Goal: Task Accomplishment & Management: Complete application form

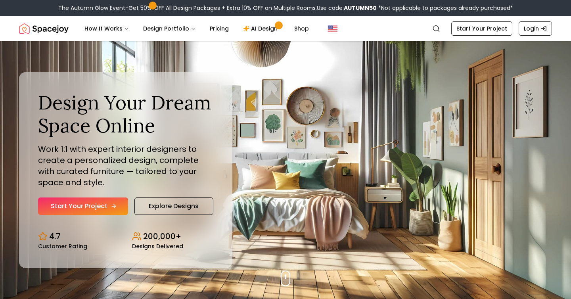
click at [73, 201] on link "Start Your Project" at bounding box center [83, 206] width 90 height 17
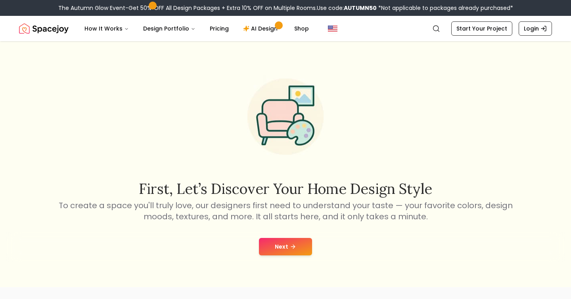
click at [284, 240] on button "Next" at bounding box center [285, 246] width 53 height 17
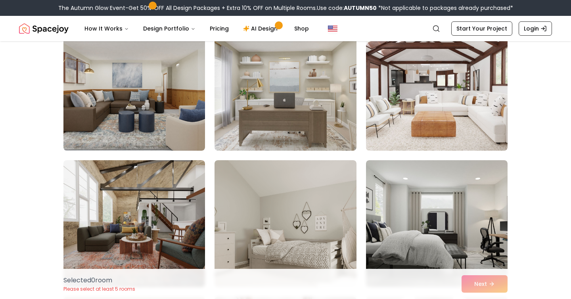
scroll to position [79, 0]
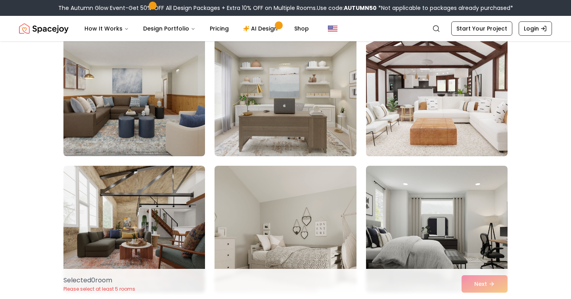
click at [440, 107] on img at bounding box center [437, 92] width 149 height 133
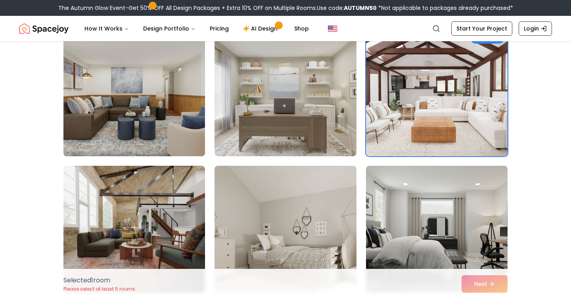
click at [187, 97] on img at bounding box center [134, 92] width 149 height 133
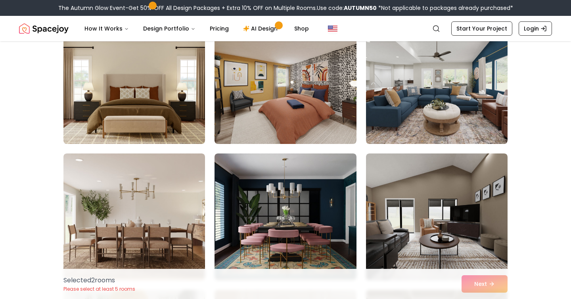
scroll to position [1181, 0]
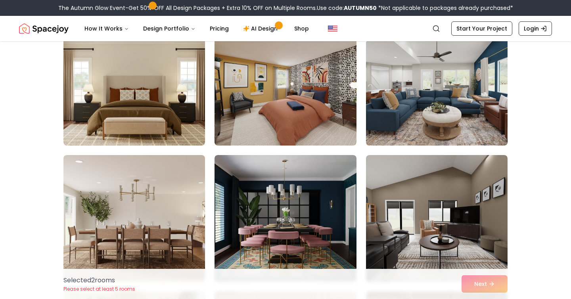
click at [386, 91] on img at bounding box center [437, 81] width 149 height 133
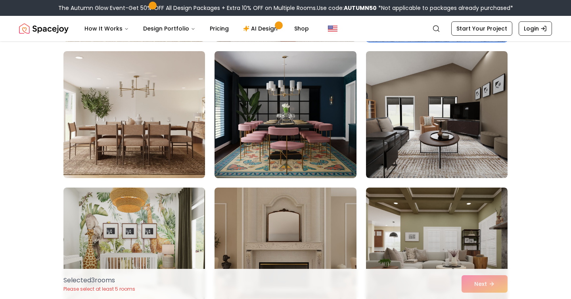
scroll to position [1286, 0]
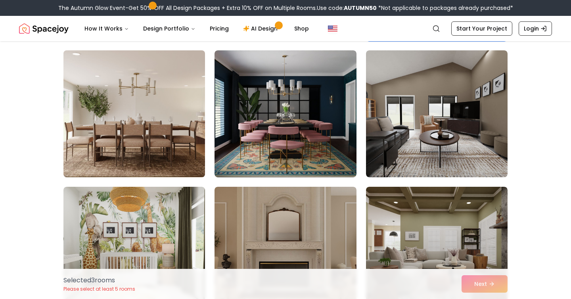
click at [103, 115] on img at bounding box center [134, 113] width 149 height 133
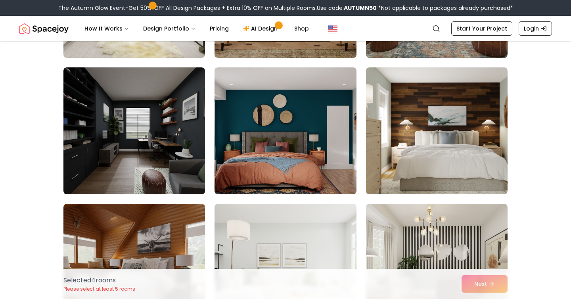
scroll to position [1542, 0]
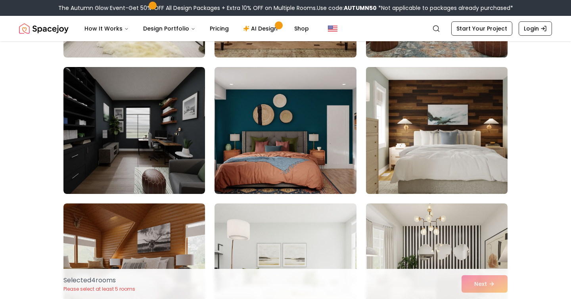
click at [430, 166] on img at bounding box center [437, 130] width 149 height 133
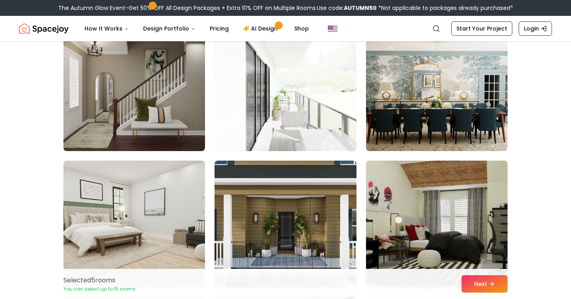
scroll to position [1860, 0]
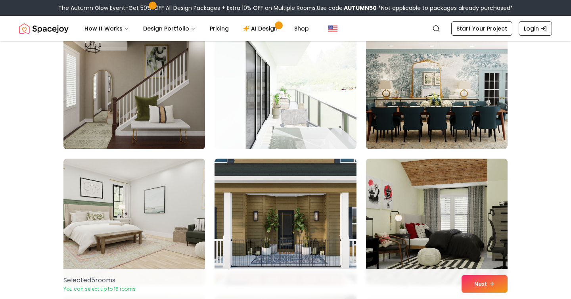
click at [137, 98] on img at bounding box center [134, 85] width 149 height 133
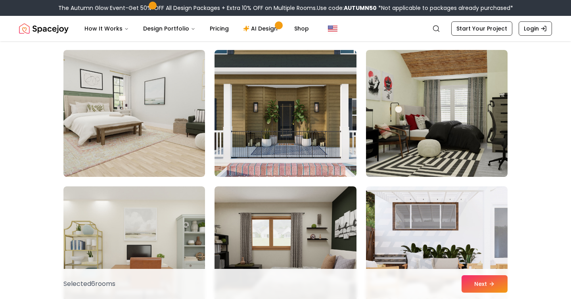
scroll to position [1970, 0]
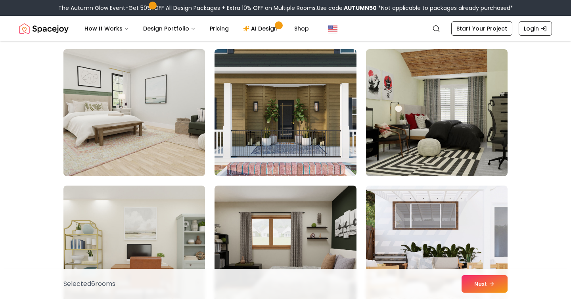
click at [126, 113] on img at bounding box center [134, 112] width 149 height 133
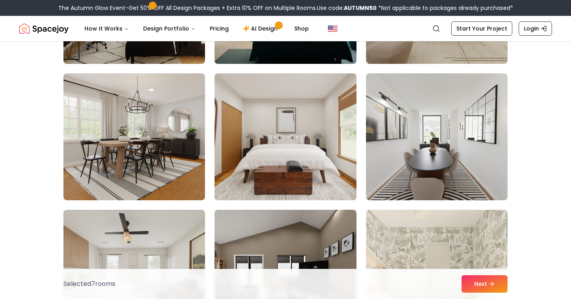
scroll to position [3999, 0]
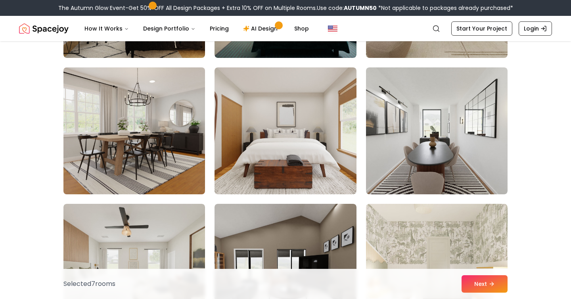
click at [158, 107] on img at bounding box center [134, 130] width 149 height 133
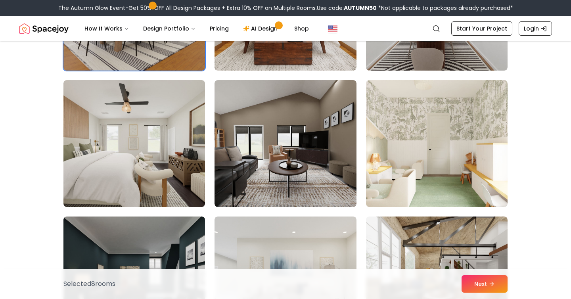
scroll to position [4126, 0]
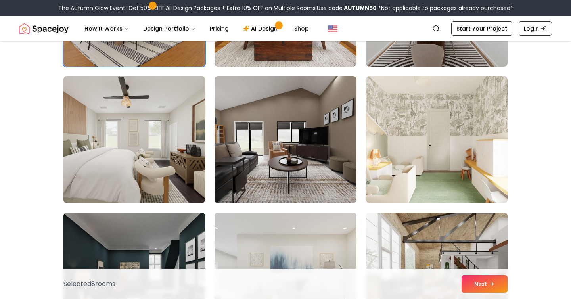
click at [125, 135] on img at bounding box center [134, 139] width 149 height 133
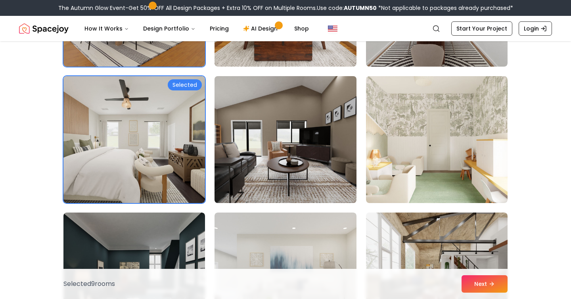
click at [273, 128] on img at bounding box center [285, 139] width 149 height 133
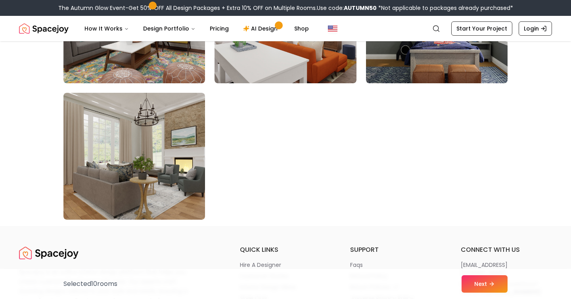
scroll to position [4524, 0]
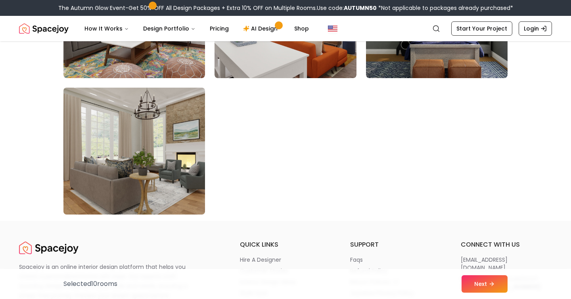
click at [186, 143] on img at bounding box center [134, 151] width 149 height 133
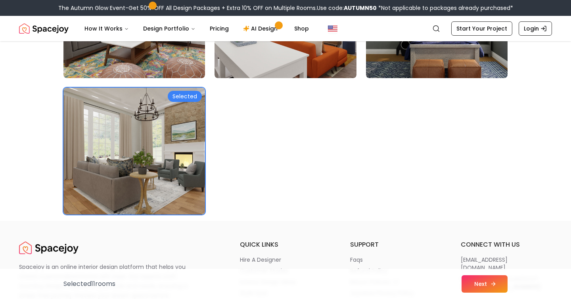
click at [478, 290] on button "Next" at bounding box center [485, 283] width 46 height 17
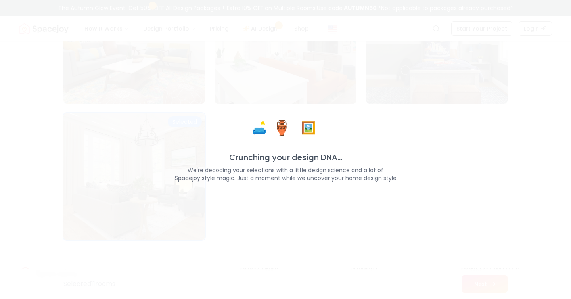
scroll to position [4550, 0]
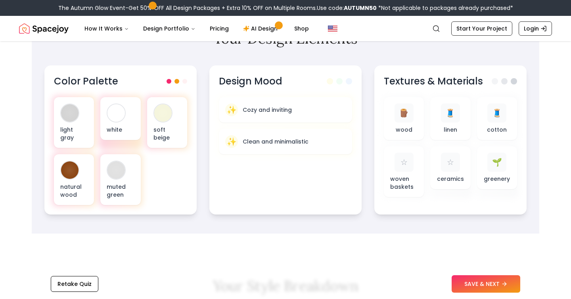
scroll to position [263, 0]
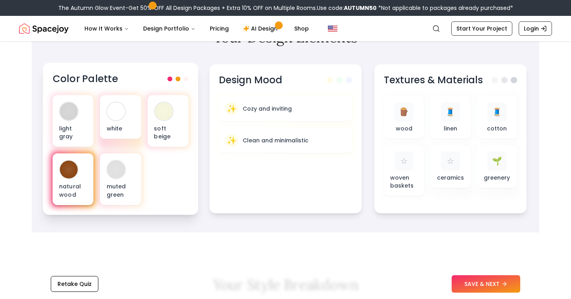
click at [86, 190] on p "natural wood" at bounding box center [73, 191] width 28 height 16
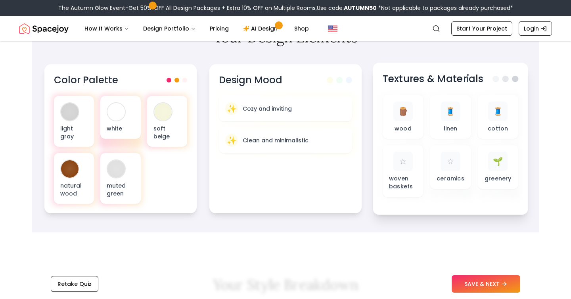
click at [505, 78] on span at bounding box center [506, 79] width 6 height 6
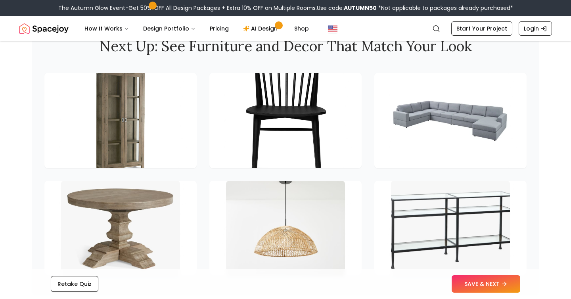
scroll to position [1090, 0]
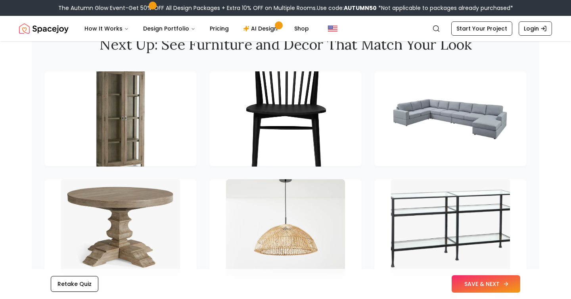
click at [466, 286] on button "SAVE & NEXT" at bounding box center [486, 283] width 69 height 17
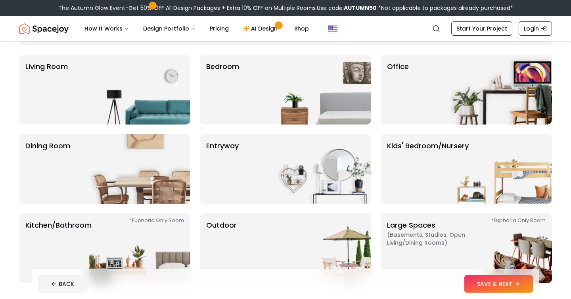
scroll to position [56, 0]
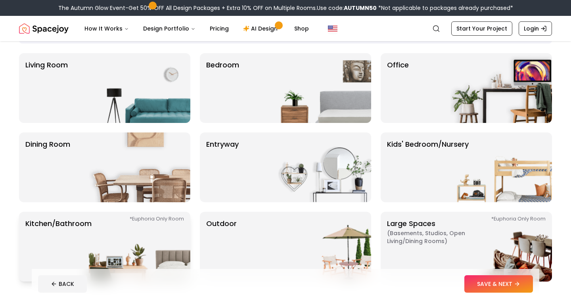
click at [111, 226] on img at bounding box center [140, 247] width 102 height 70
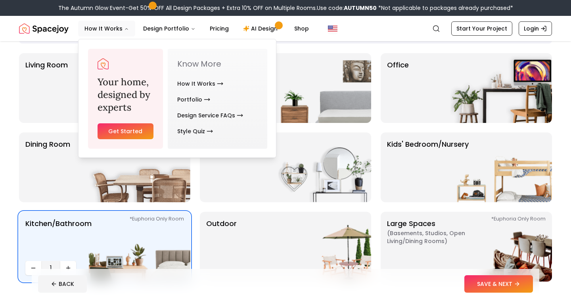
click at [107, 87] on h3 "Your home, designed by experts" at bounding box center [126, 95] width 56 height 38
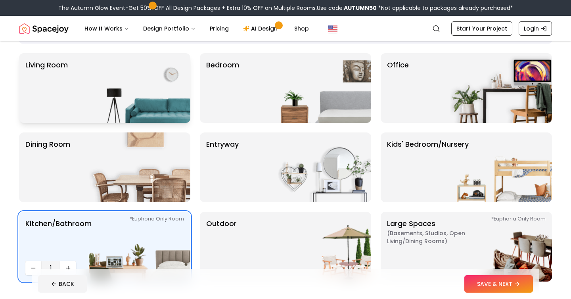
click at [86, 73] on div "Living Room" at bounding box center [104, 88] width 171 height 70
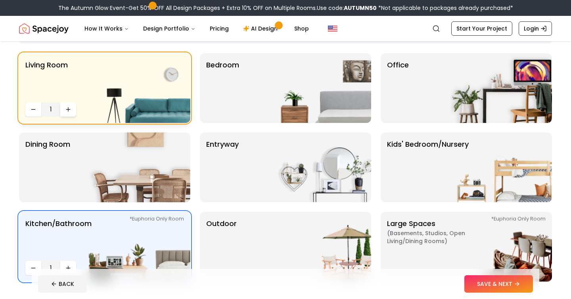
click at [69, 103] on button "Increase quantity" at bounding box center [68, 109] width 16 height 14
click at [35, 104] on button "Decrease quantity" at bounding box center [33, 109] width 16 height 14
click at [320, 111] on img at bounding box center [321, 88] width 102 height 70
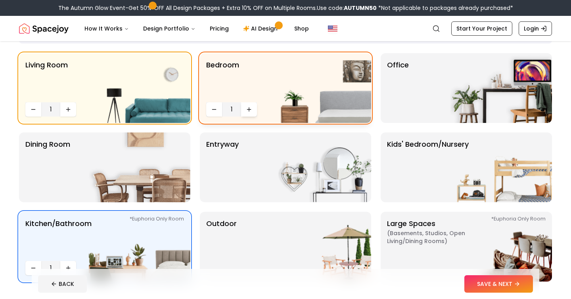
click at [248, 113] on button "Increase quantity" at bounding box center [249, 109] width 16 height 14
click at [502, 84] on img at bounding box center [502, 88] width 102 height 70
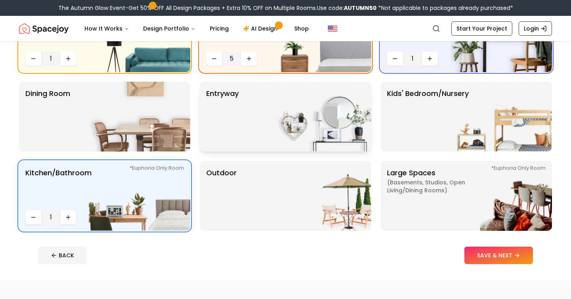
scroll to position [106, 0]
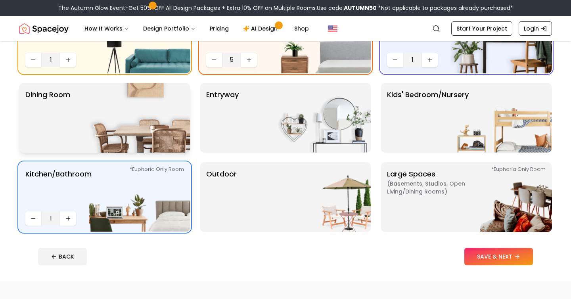
click at [81, 117] on div "Dining Room" at bounding box center [104, 118] width 171 height 70
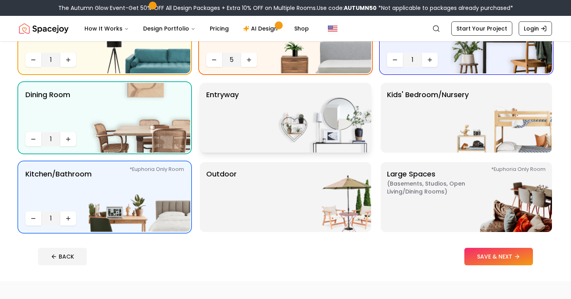
click at [300, 139] on img at bounding box center [321, 118] width 102 height 70
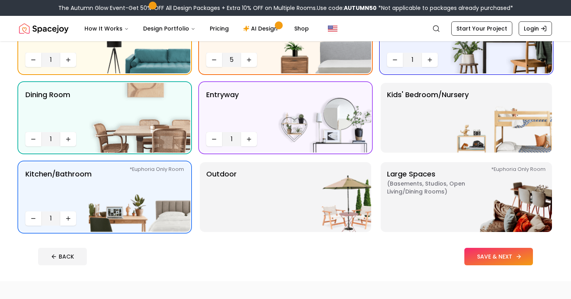
click at [495, 259] on button "SAVE & NEXT" at bounding box center [499, 256] width 69 height 17
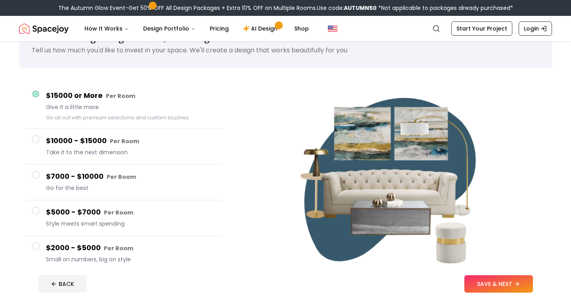
scroll to position [29, 0]
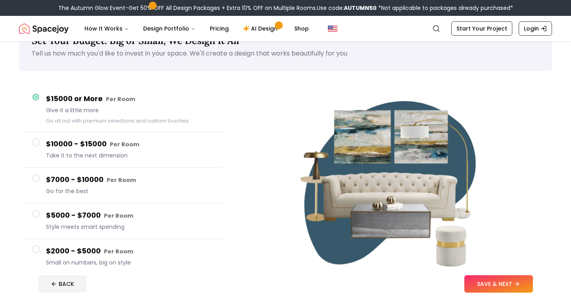
click at [52, 252] on h4 "$2000 - $5000 Per Room" at bounding box center [131, 252] width 170 height 12
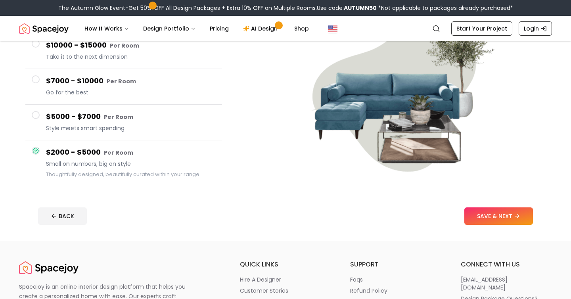
scroll to position [119, 0]
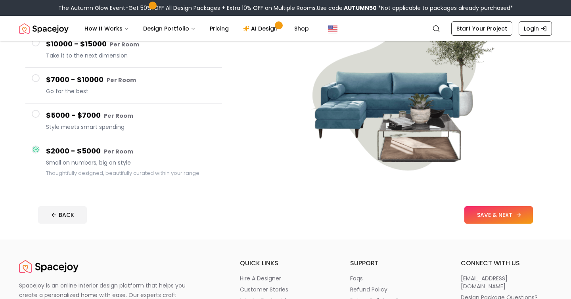
click at [484, 223] on button "SAVE & NEXT" at bounding box center [499, 214] width 69 height 17
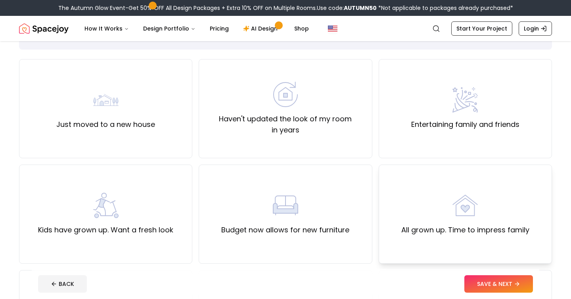
scroll to position [50, 0]
drag, startPoint x: 157, startPoint y: 110, endPoint x: 142, endPoint y: 109, distance: 15.1
click at [142, 109] on div "Just moved to a new house" at bounding box center [105, 109] width 173 height 99
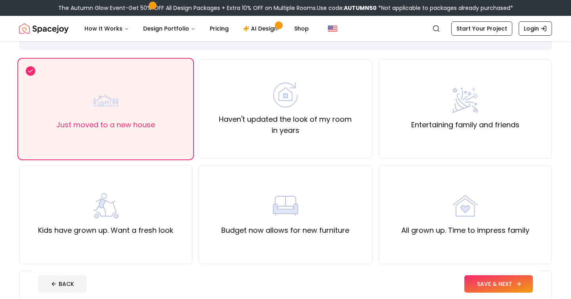
click at [497, 287] on button "SAVE & NEXT" at bounding box center [499, 283] width 69 height 17
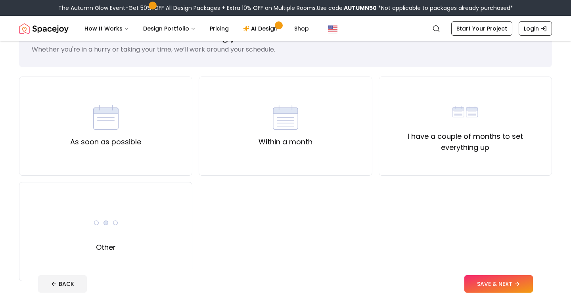
scroll to position [34, 0]
click at [156, 114] on div "As soon as possible" at bounding box center [105, 125] width 173 height 99
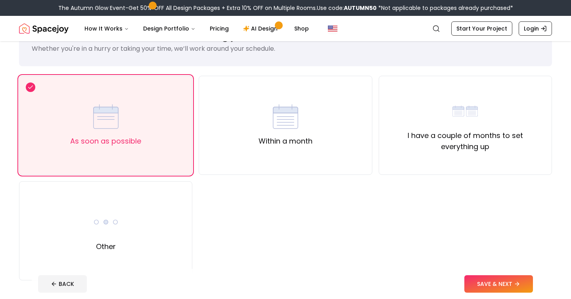
click at [497, 290] on button "SAVE & NEXT" at bounding box center [499, 283] width 69 height 17
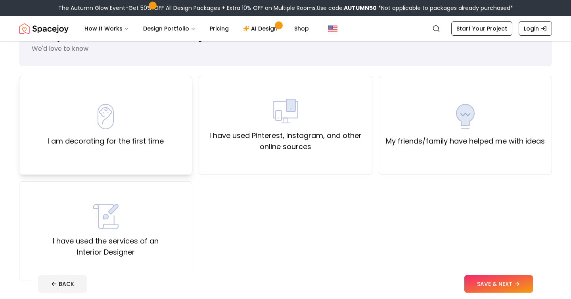
click at [186, 138] on div "I am decorating for the first time" at bounding box center [105, 125] width 173 height 99
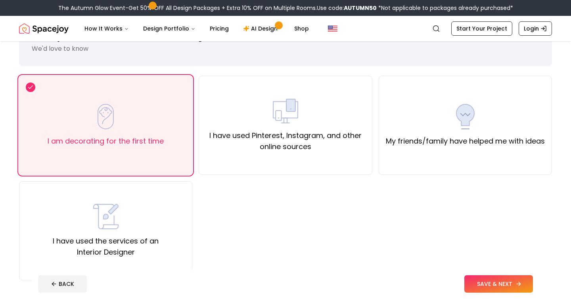
click at [515, 275] on button "SAVE & NEXT" at bounding box center [499, 283] width 69 height 17
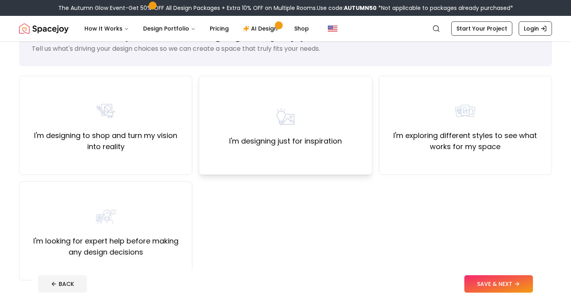
click at [317, 90] on div "I'm designing just for inspiration" at bounding box center [285, 125] width 173 height 99
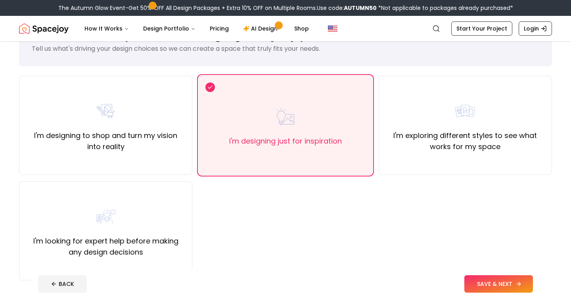
click at [488, 287] on button "SAVE & NEXT" at bounding box center [499, 283] width 69 height 17
